Goal: Information Seeking & Learning: Find specific fact

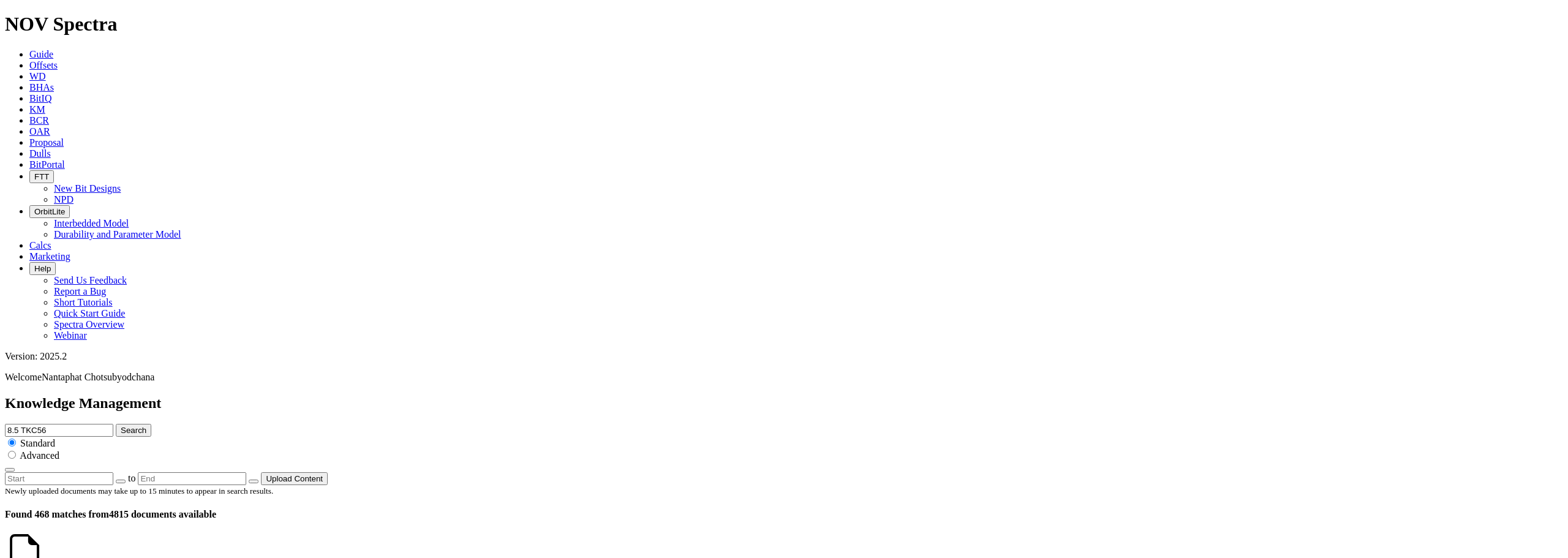
click at [113, 423] on input "8.5 TKC56" at bounding box center [59, 429] width 109 height 13
type input "8.5 TKC56 Z6"
click at [116, 423] on button "Search" at bounding box center [133, 429] width 35 height 13
click at [980, 423] on div "8.5 TKC56 Z6 Search Standard Advanced" at bounding box center [783, 447] width 1558 height 48
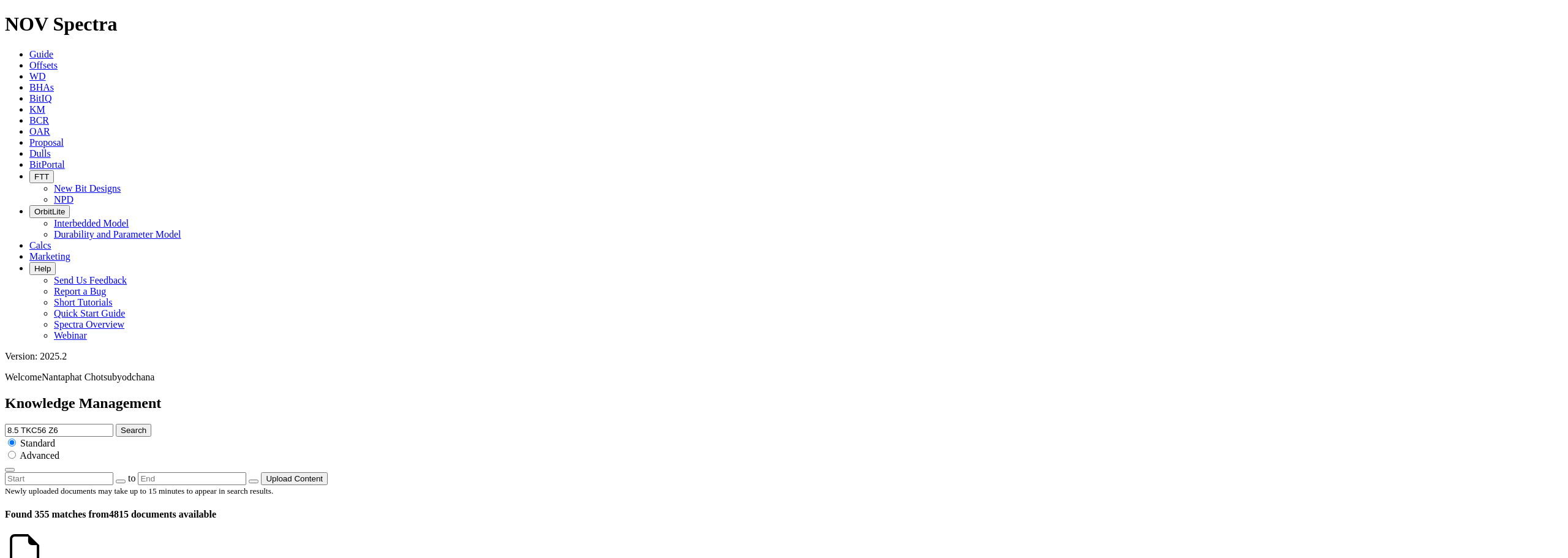
click at [113, 423] on input "8.5 TKC56 Z6" at bounding box center [59, 429] width 109 height 13
type input "8.5 TKC56-Z6"
click at [116, 423] on button "Search" at bounding box center [133, 429] width 35 height 13
click at [113, 423] on input "8.5 TKC56-Z6" at bounding box center [59, 429] width 109 height 13
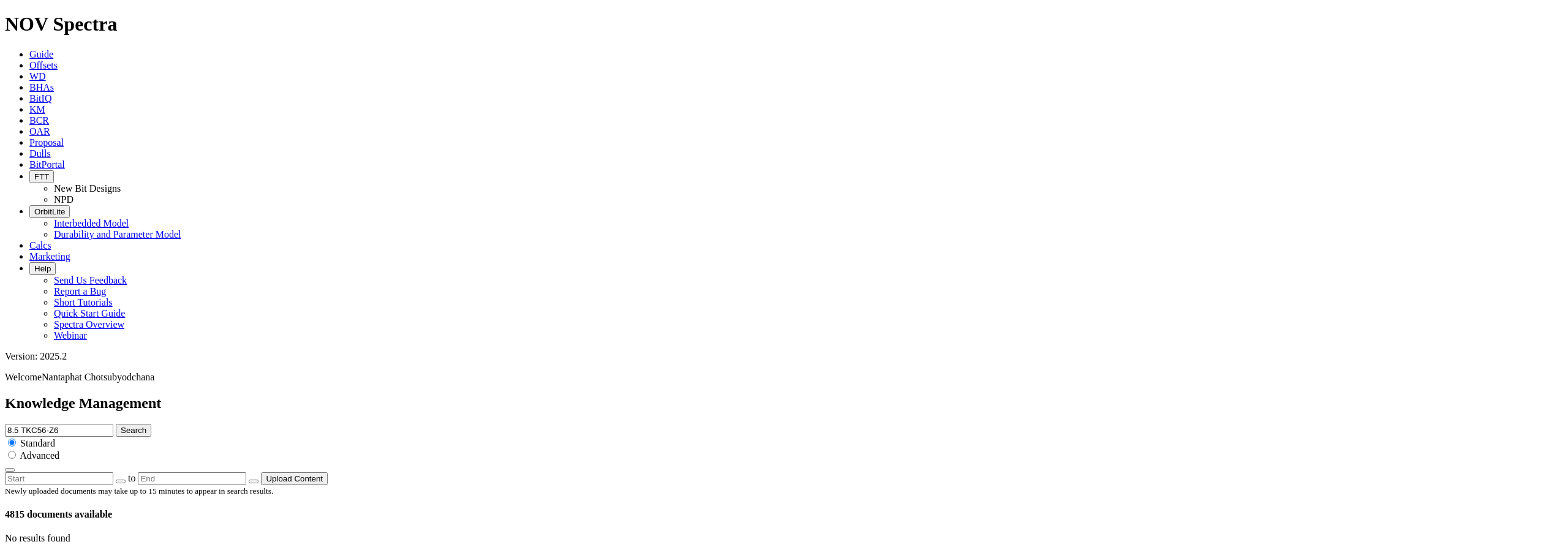
click at [113, 423] on input "8.5 TKC56-Z6" at bounding box center [59, 429] width 109 height 13
type input "8.5 TKC56-Z1"
click at [116, 423] on button "Search" at bounding box center [133, 429] width 35 height 13
click at [113, 423] on input "8.5 TKC56-Z1" at bounding box center [59, 429] width 109 height 13
type input "8.5 TKC56 Z1"
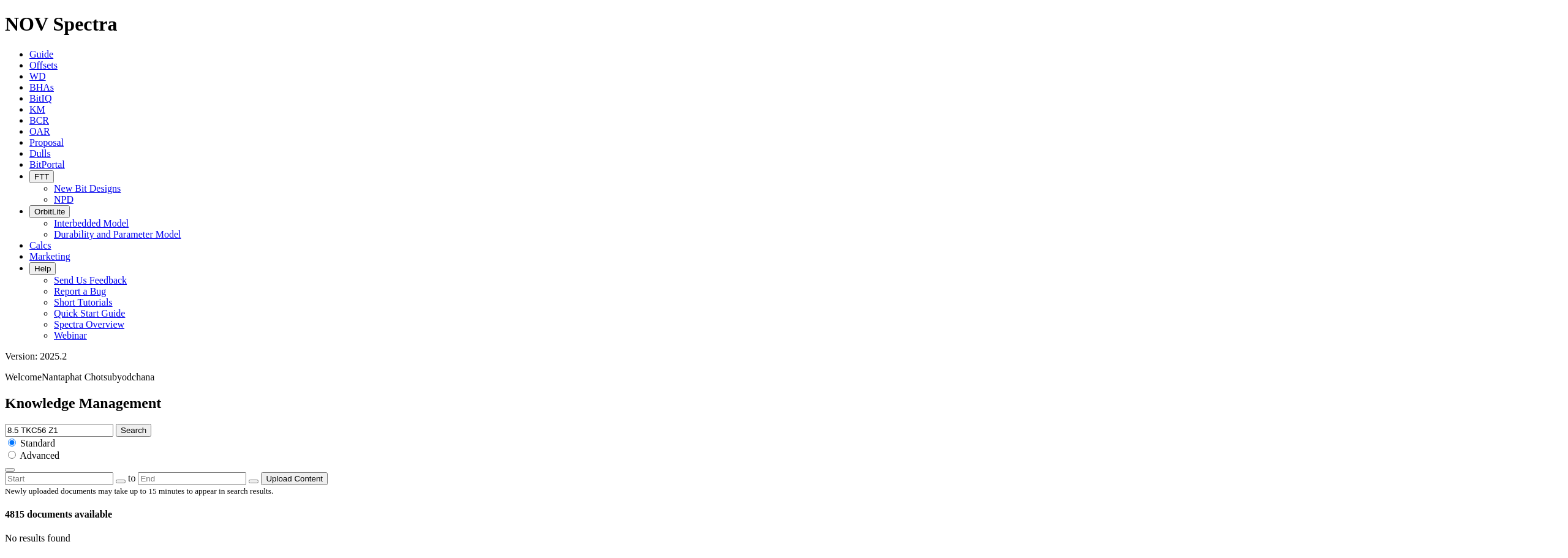
click at [116, 423] on button "Search" at bounding box center [133, 429] width 35 height 13
click at [984, 553] on div at bounding box center [783, 553] width 1558 height 0
click at [113, 423] on input "8.5 TKC56 Z1" at bounding box center [59, 429] width 109 height 13
type input "8.5 TKC56 Z6"
click at [116, 423] on button "Search" at bounding box center [133, 429] width 35 height 13
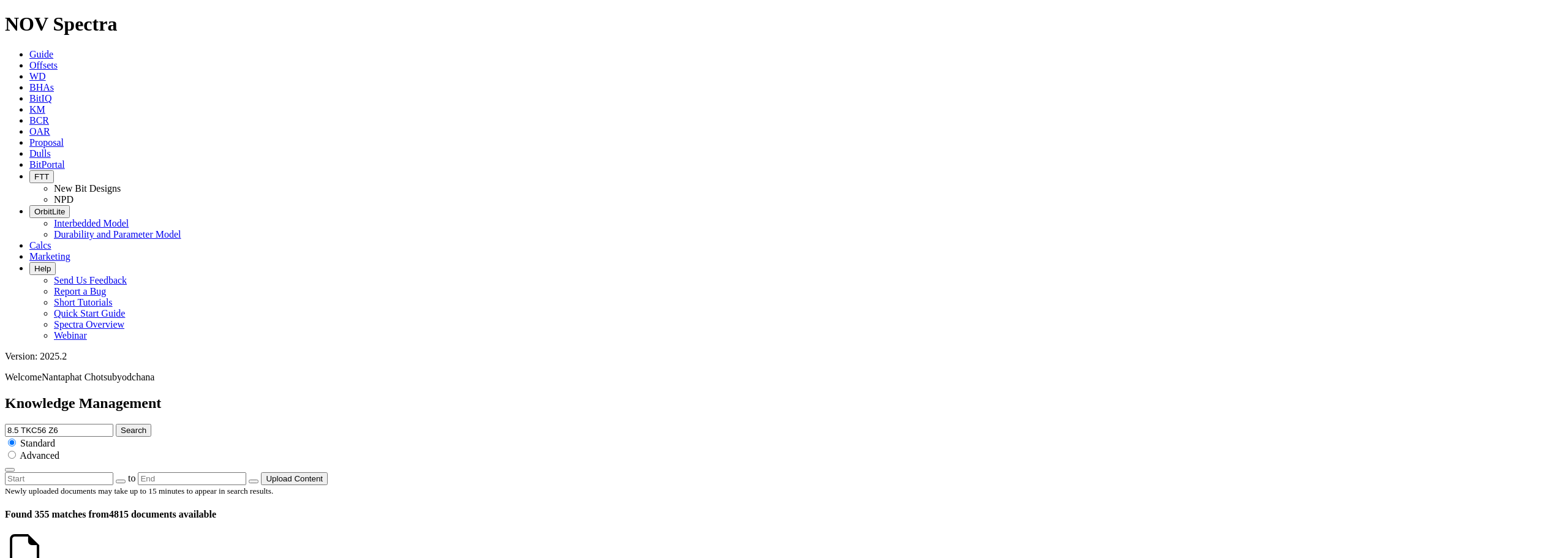
scroll to position [734, 0]
